Goal: Information Seeking & Learning: Find specific fact

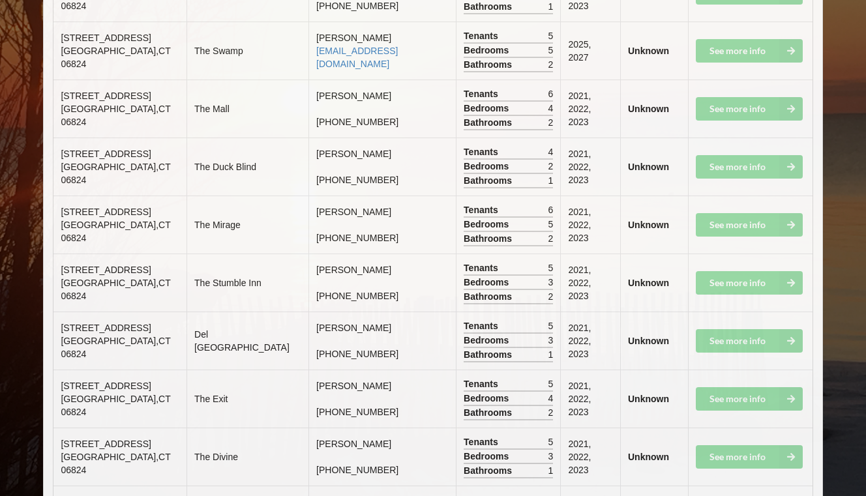
scroll to position [7033, 0]
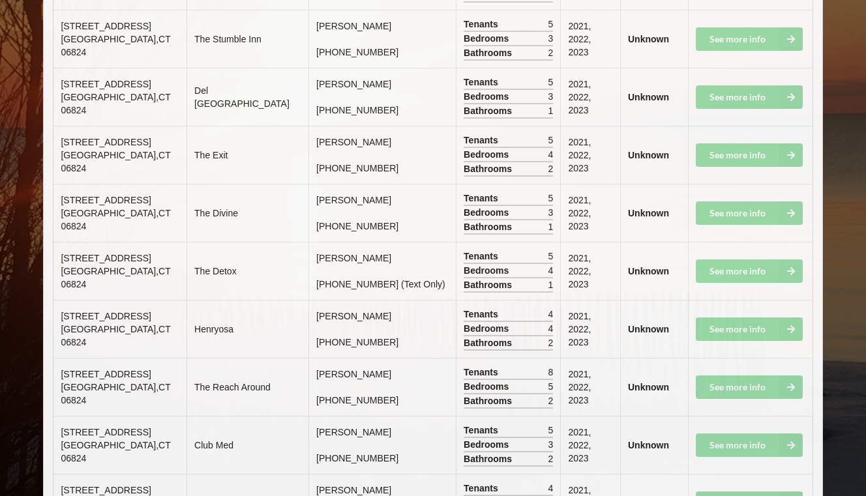
scroll to position [7261, 0]
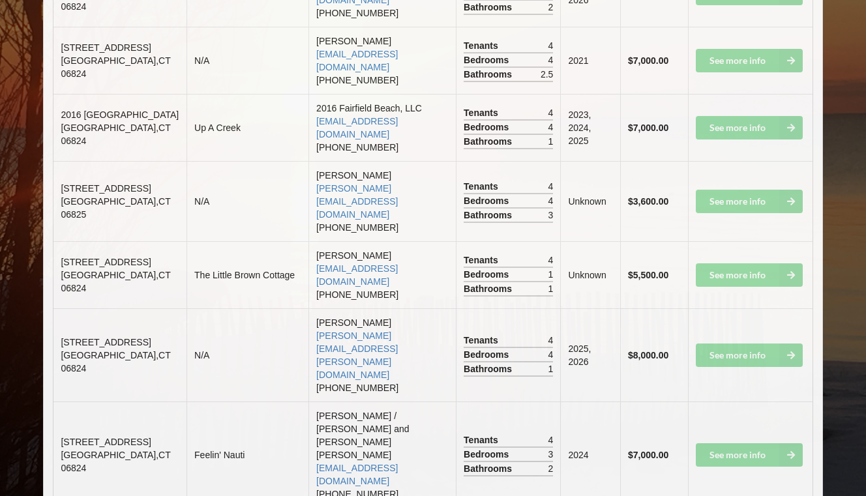
scroll to position [1799, 0]
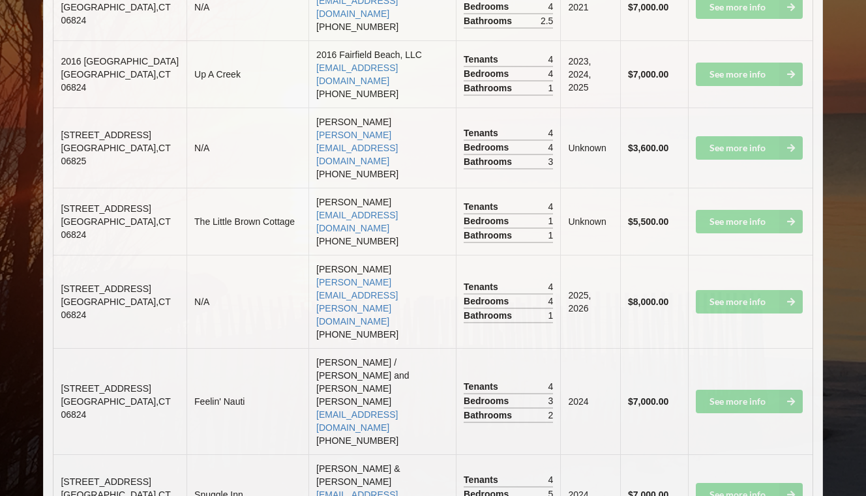
drag, startPoint x: 61, startPoint y: 128, endPoint x: 85, endPoint y: 142, distance: 28.3
copy span "[STREET_ADDRESS]"
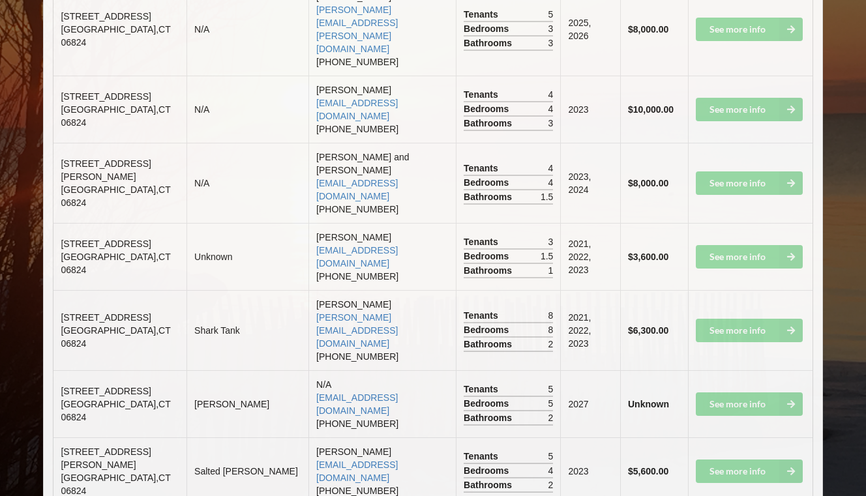
scroll to position [2351, 0]
drag, startPoint x: 61, startPoint y: 305, endPoint x: 107, endPoint y: 316, distance: 47.0
copy span "[STREET_ADDRESS]"
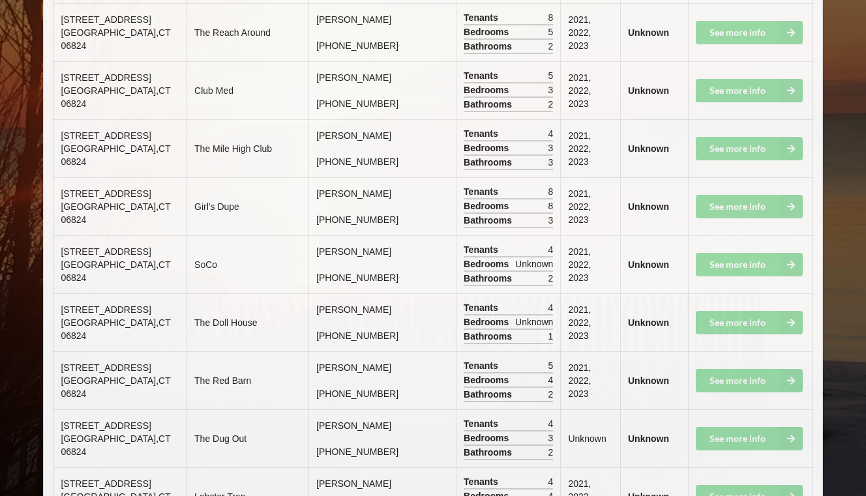
scroll to position [7705, 0]
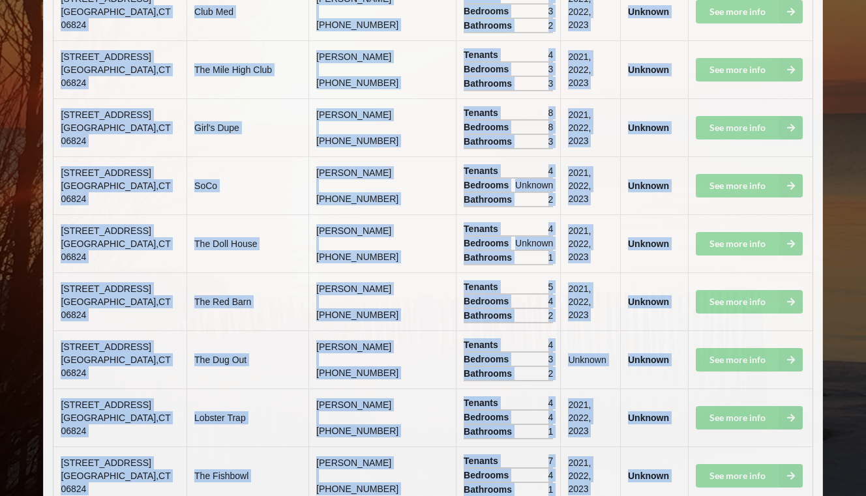
drag, startPoint x: 68, startPoint y: 411, endPoint x: 685, endPoint y: 443, distance: 618.2
copy tbody "57 Lorem Ips Dolorsita , CO 91225 AdiPis Elits Doe Temp Incididu utlaboreetdo@m…"
